Goal: Information Seeking & Learning: Learn about a topic

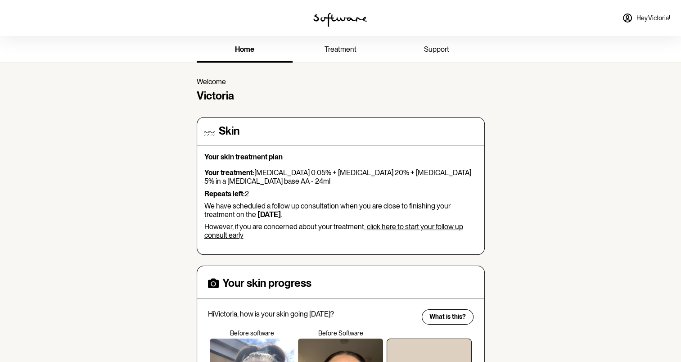
click at [346, 53] on span "treatment" at bounding box center [341, 49] width 32 height 9
click at [342, 47] on span "treatment" at bounding box center [341, 49] width 32 height 9
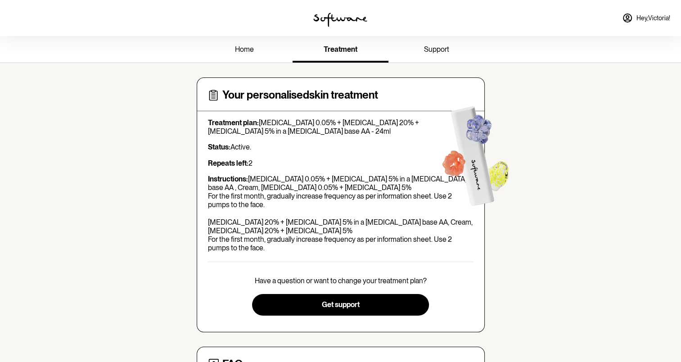
click at [634, 14] on link "Hey, [PERSON_NAME] !" at bounding box center [646, 18] width 59 height 22
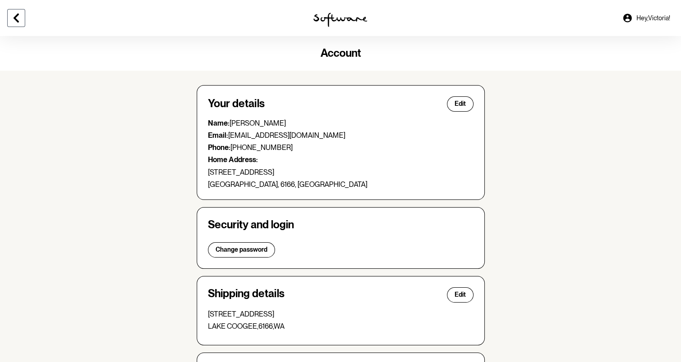
click at [16, 19] on icon at bounding box center [16, 18] width 5 height 9
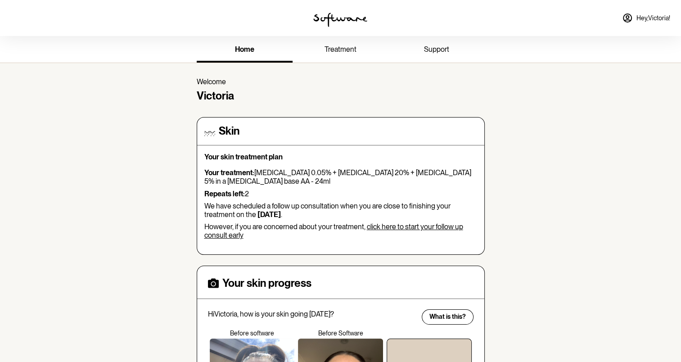
click at [351, 52] on span "treatment" at bounding box center [341, 49] width 32 height 9
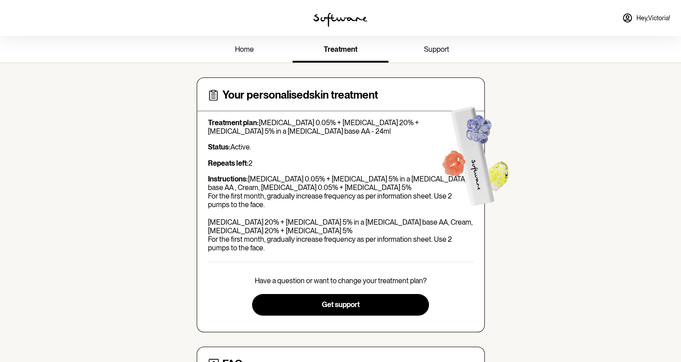
click at [429, 52] on span "support" at bounding box center [436, 49] width 25 height 9
